Goal: Find contact information: Find contact information

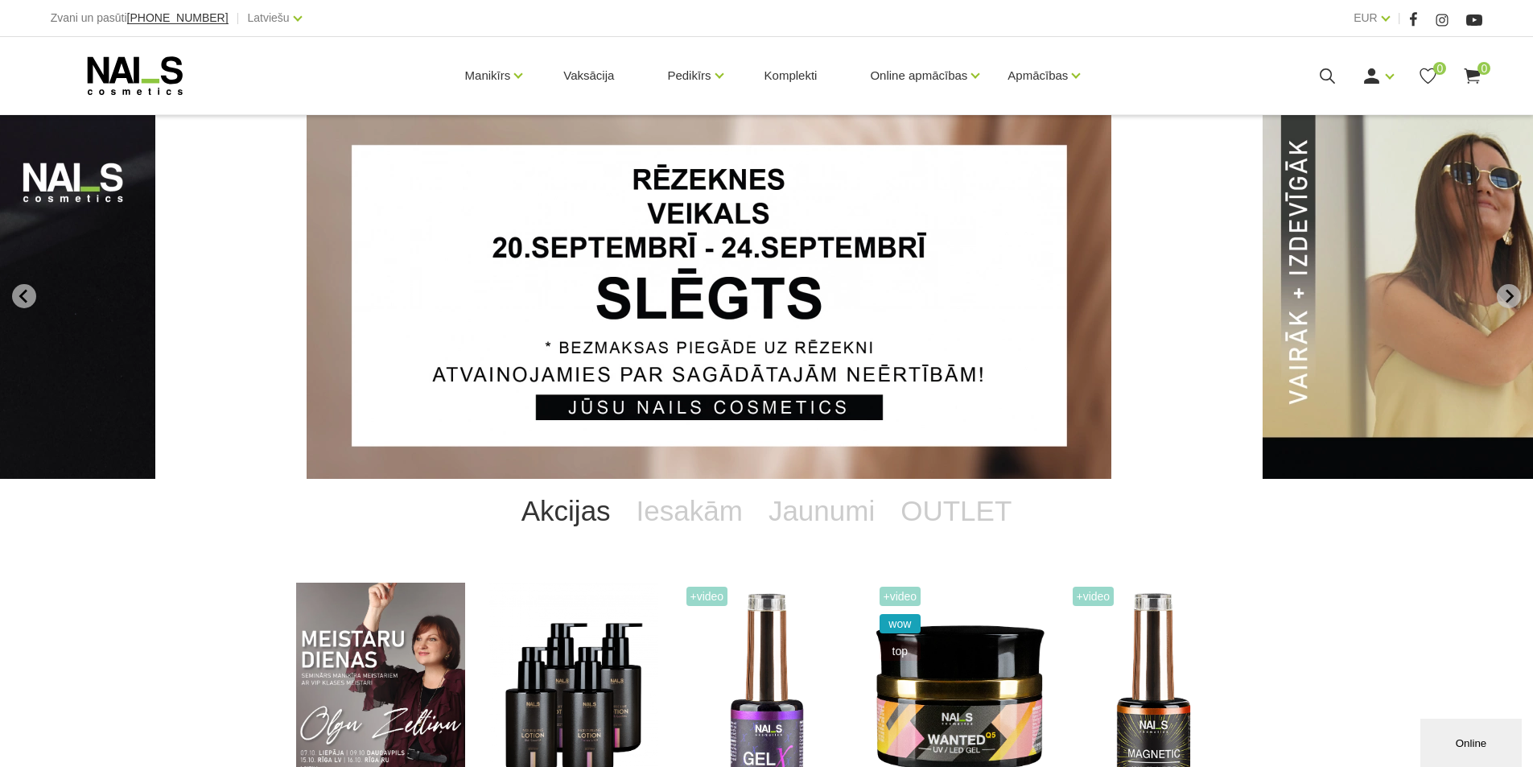
scroll to position [1109, 0]
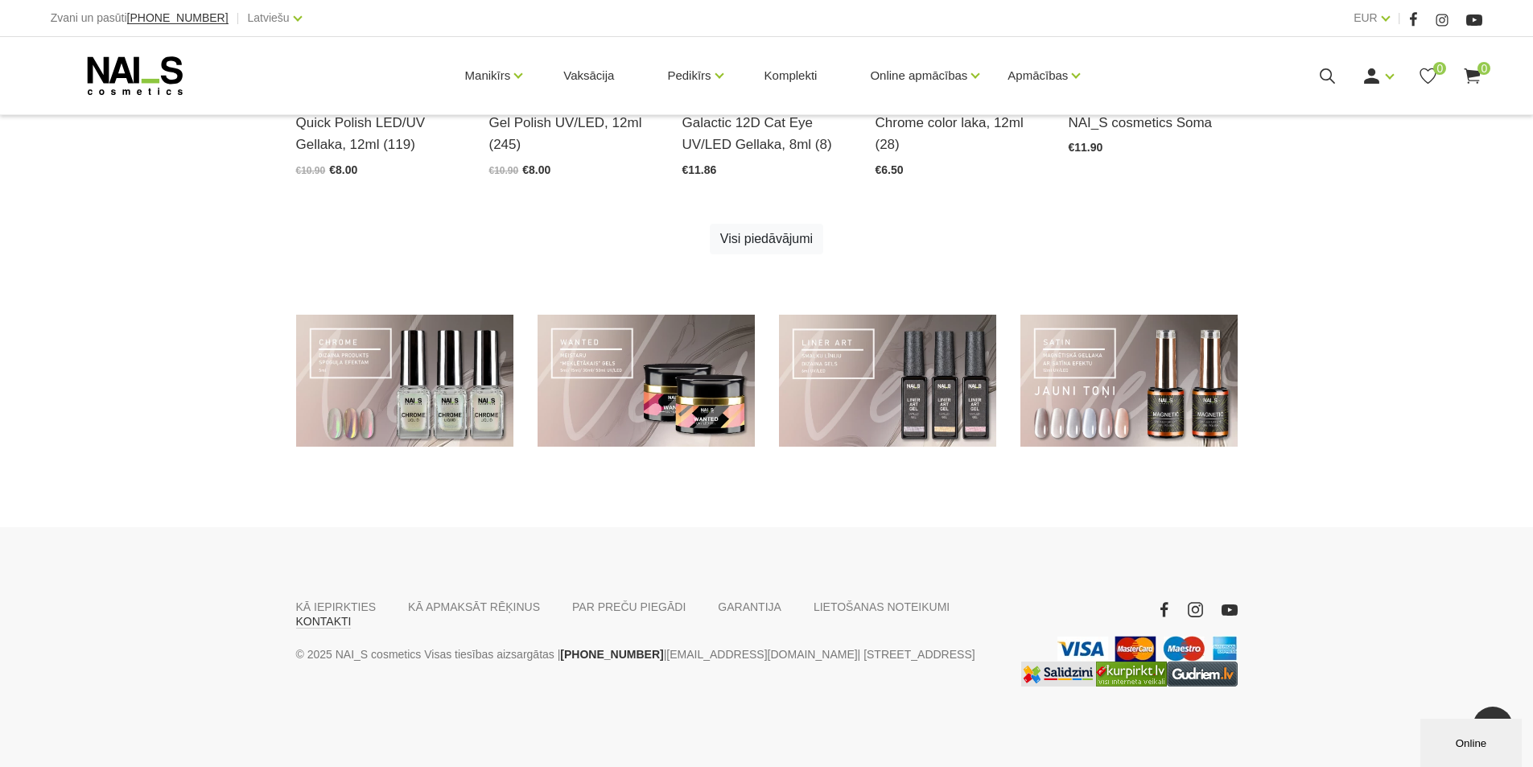
click at [352, 614] on link "KONTAKTI" at bounding box center [324, 621] width 56 height 14
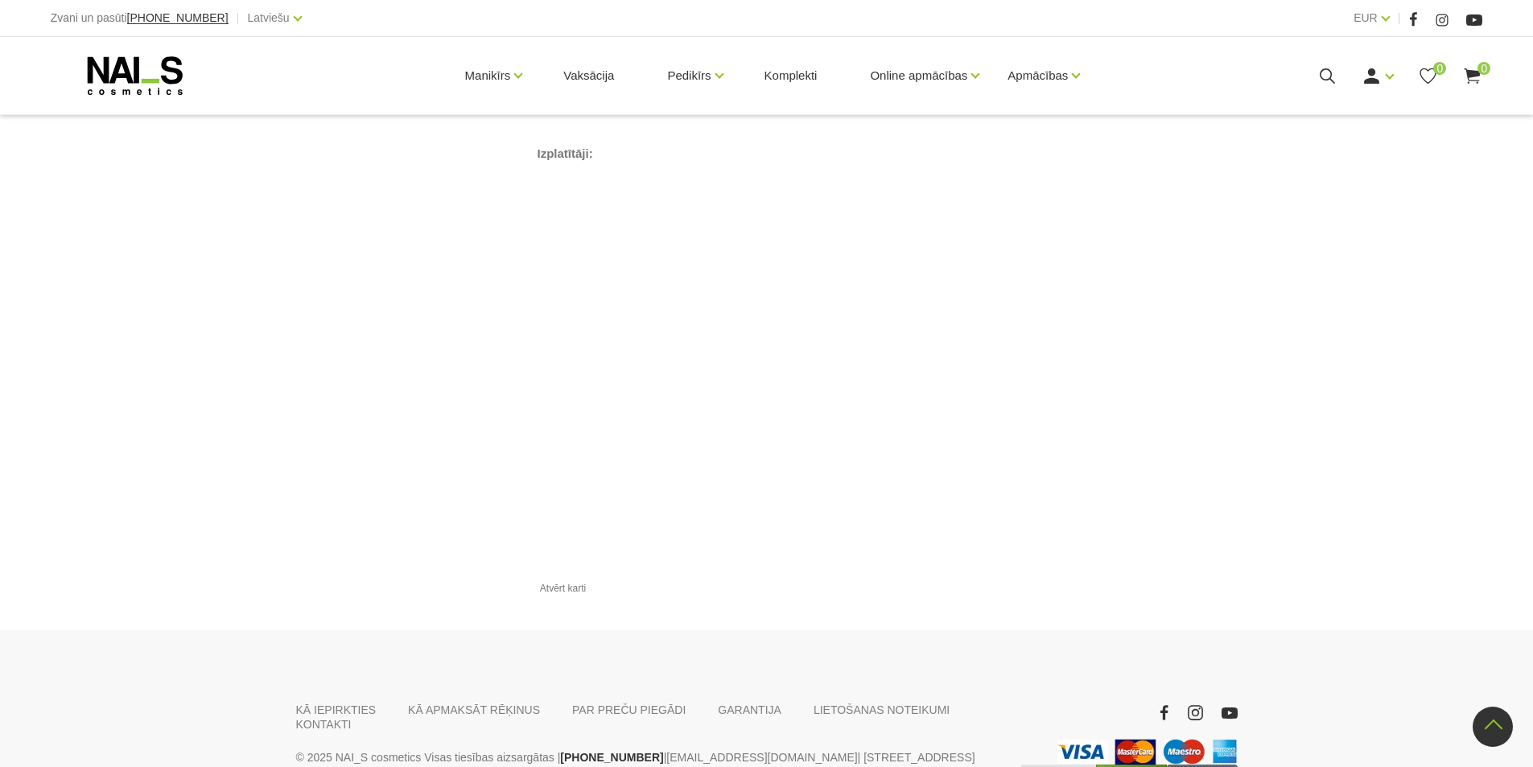
scroll to position [1697, 0]
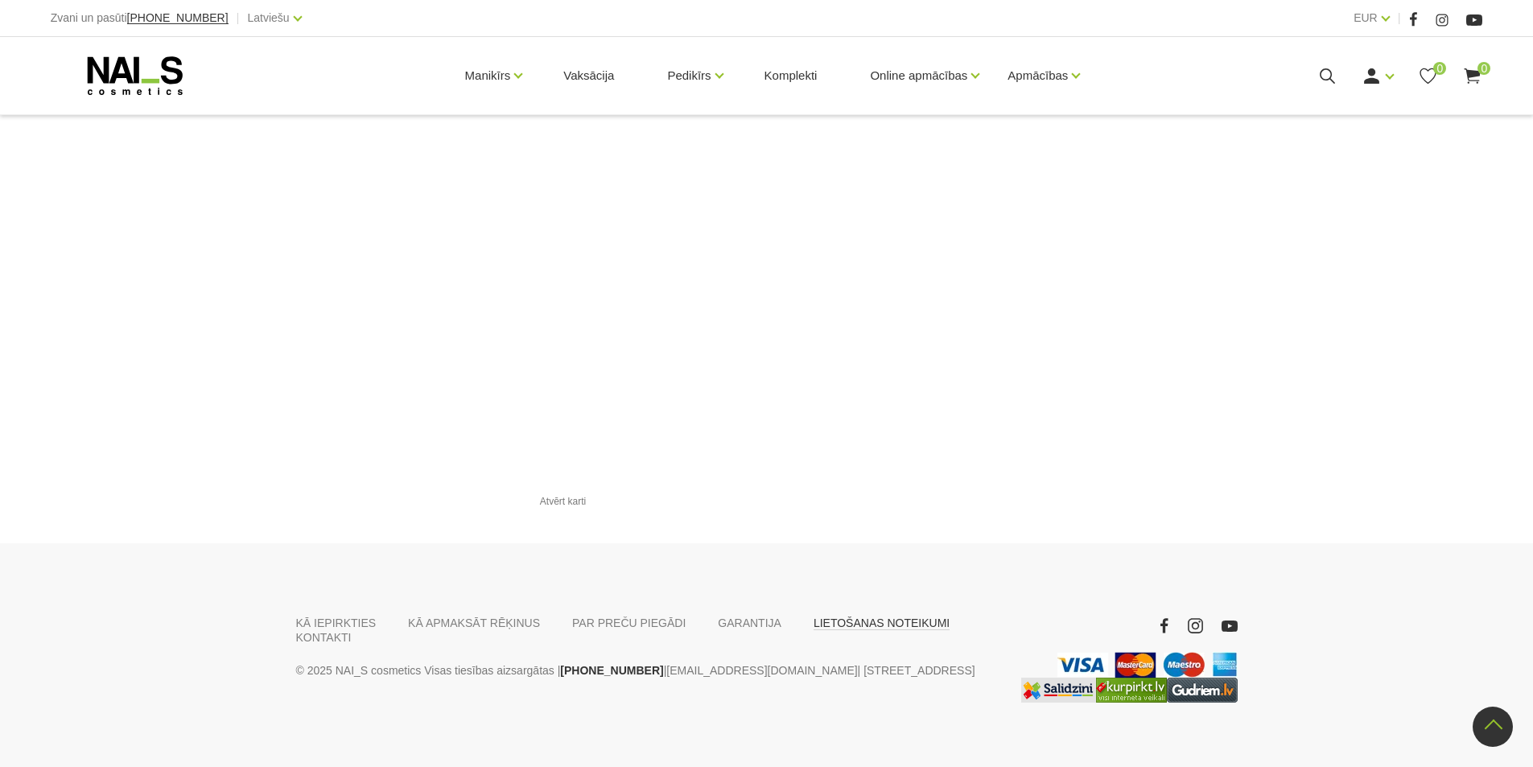
click at [814, 616] on link "LIETOŠANAS NOTEIKUMI" at bounding box center [882, 623] width 136 height 14
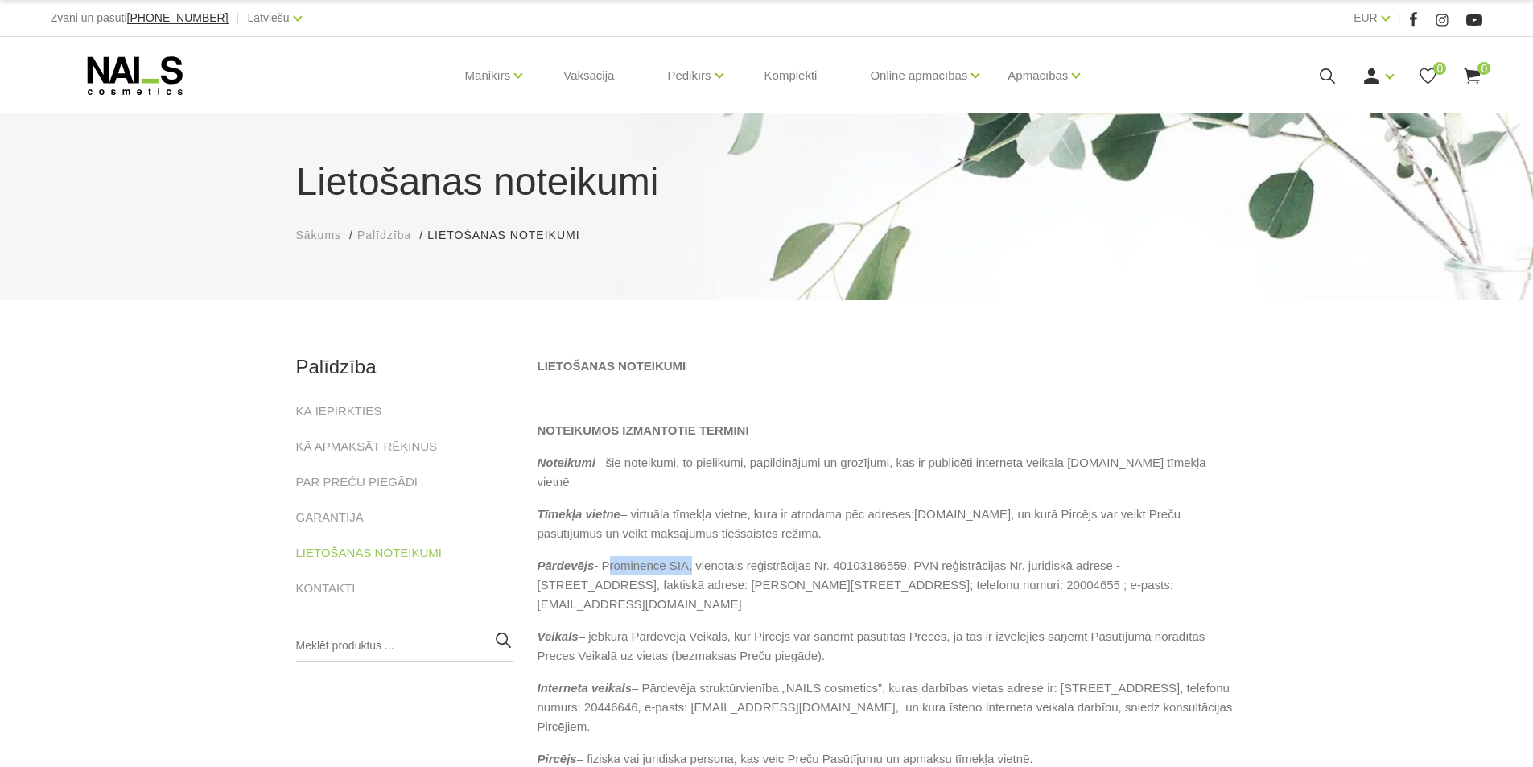
drag, startPoint x: 687, startPoint y: 549, endPoint x: 602, endPoint y: 551, distance: 84.5
click at [602, 556] on p "Pārdevējs - Prominence SIA, vienotais reģistrācijas Nr. 40103186559, PVN reģist…" at bounding box center [888, 585] width 700 height 58
copy p "Prominence SIA"
